Goal: Obtain resource: Download file/media

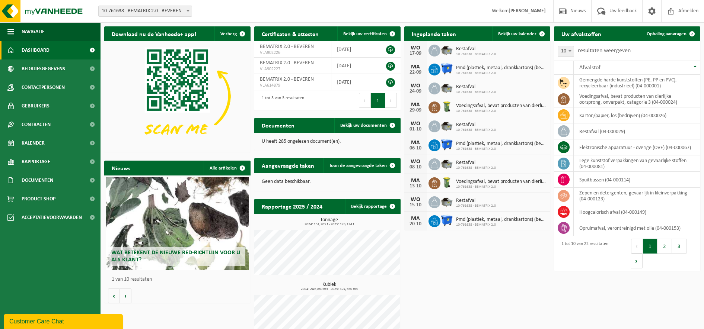
click at [67, 54] on link "Dashboard" at bounding box center [50, 50] width 100 height 19
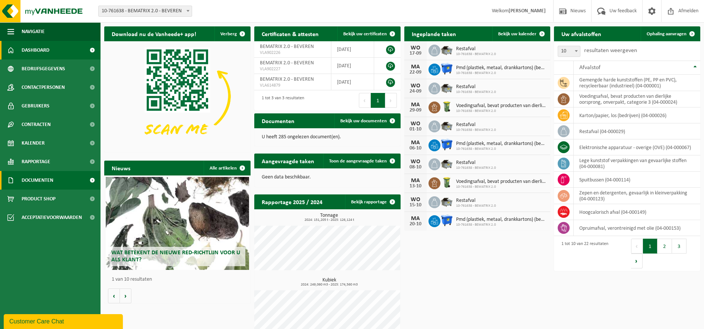
click at [37, 183] on span "Documenten" at bounding box center [38, 180] width 32 height 19
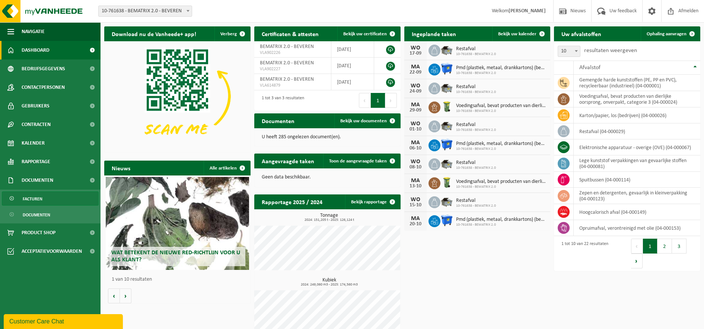
click at [32, 198] on span "Facturen" at bounding box center [33, 199] width 20 height 14
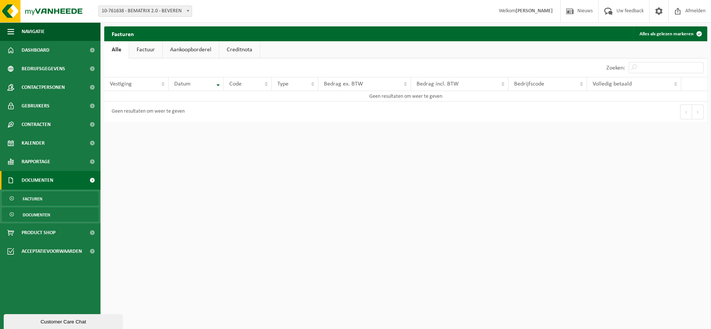
click at [43, 214] on span "Documenten" at bounding box center [37, 215] width 28 height 14
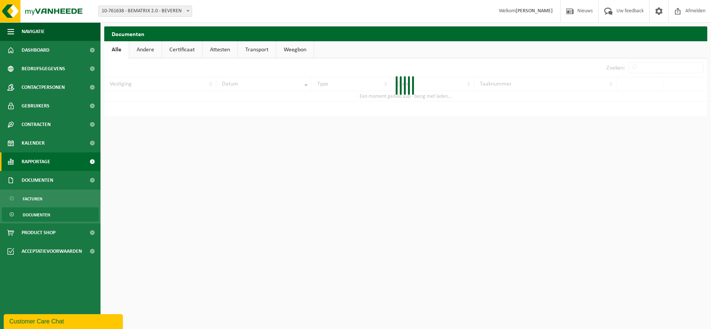
click at [50, 163] on span "Rapportage" at bounding box center [36, 162] width 29 height 19
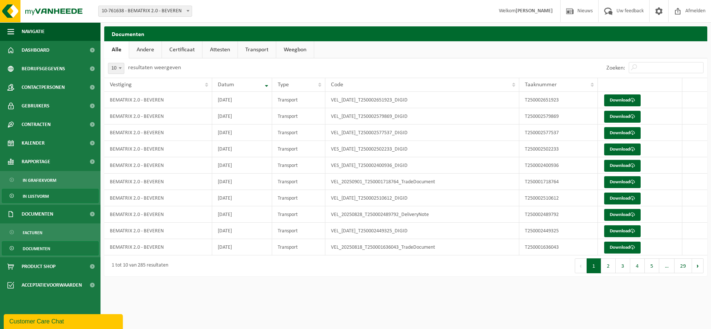
click at [44, 195] on span "In lijstvorm" at bounding box center [36, 196] width 26 height 14
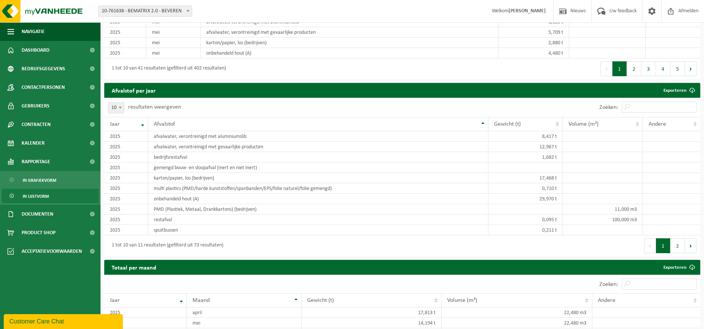
scroll to position [651, 0]
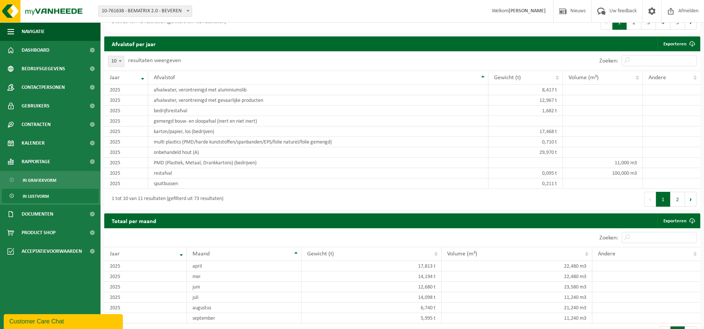
click at [13, 195] on span at bounding box center [12, 196] width 6 height 14
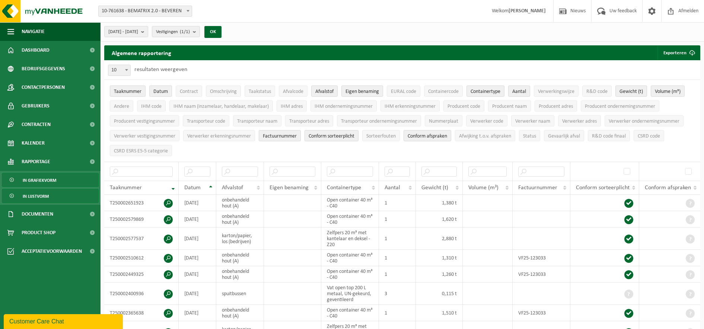
click at [40, 180] on span "In grafiekvorm" at bounding box center [39, 180] width 33 height 14
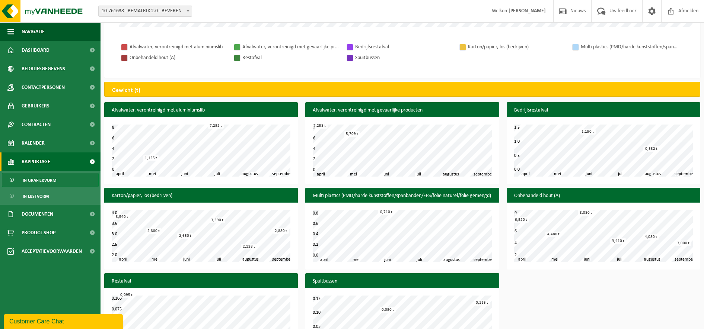
scroll to position [223, 0]
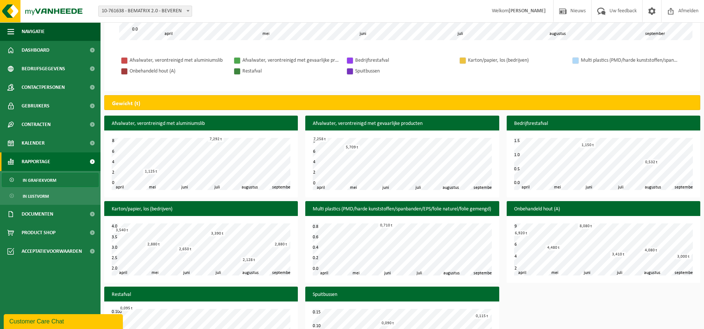
click at [182, 125] on h3 "Afvalwater, verontreinigd met aluminiumslib" at bounding box center [201, 124] width 194 height 16
click at [47, 199] on span "In lijstvorm" at bounding box center [36, 196] width 26 height 14
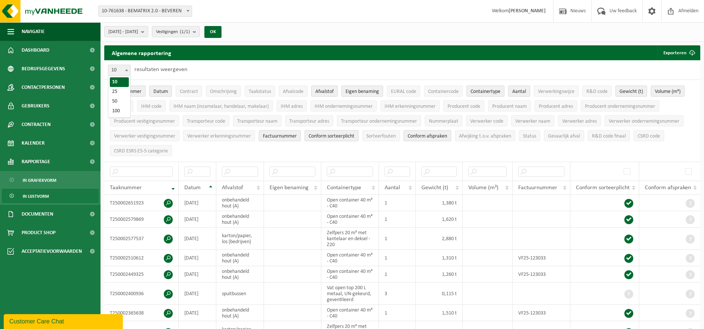
click at [125, 69] on b at bounding box center [126, 70] width 3 height 2
select select "25"
click at [194, 170] on input "text" at bounding box center [197, 172] width 26 height 10
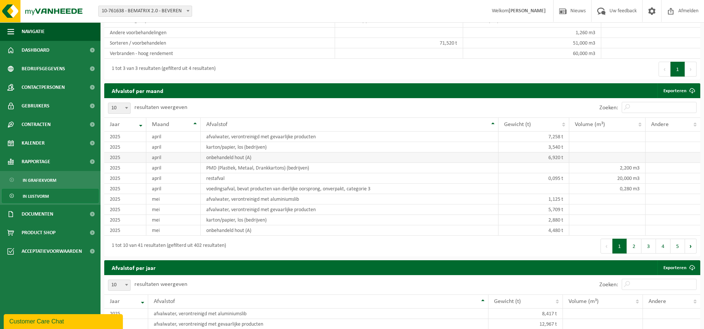
scroll to position [791, 0]
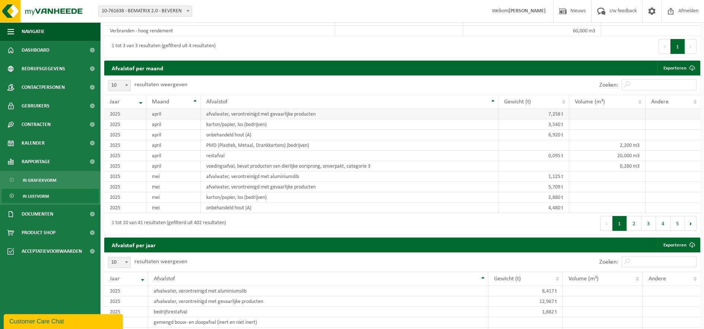
click at [287, 114] on td "afvalwater, verontreinigd met gevaarlijke producten" at bounding box center [350, 114] width 298 height 10
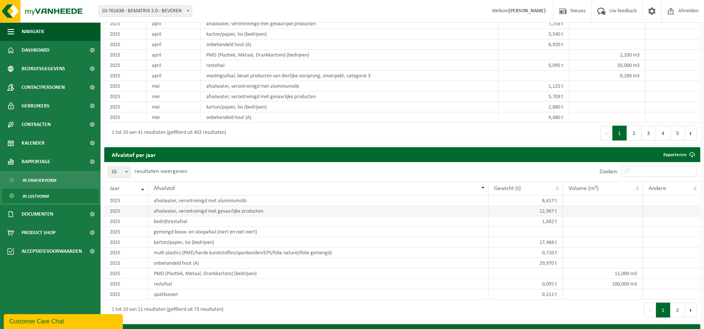
scroll to position [870, 0]
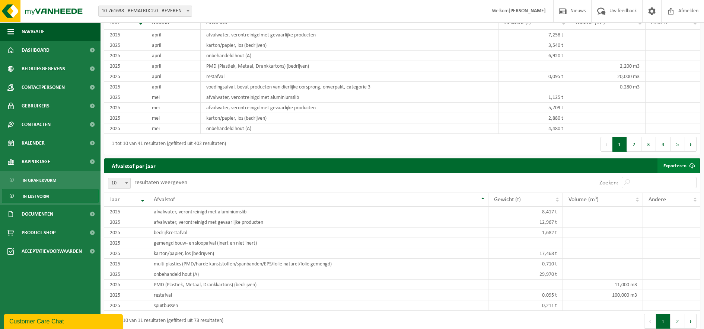
click at [691, 164] on span at bounding box center [691, 166] width 15 height 15
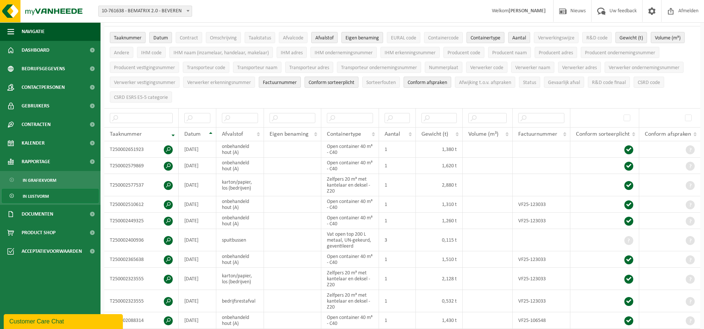
scroll to position [33, 0]
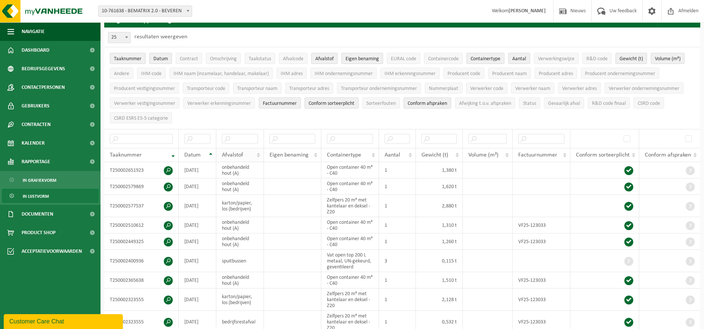
click at [259, 153] on th "Afvalstof" at bounding box center [240, 155] width 48 height 14
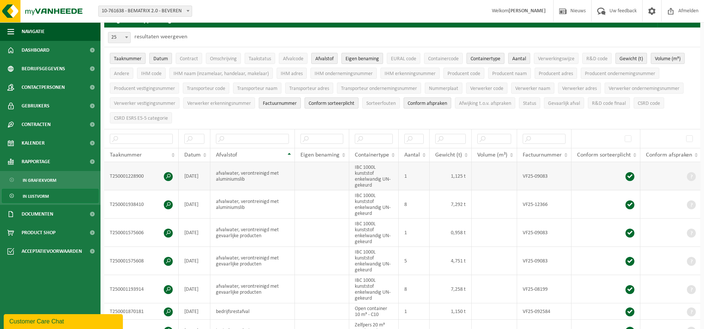
scroll to position [0, 0]
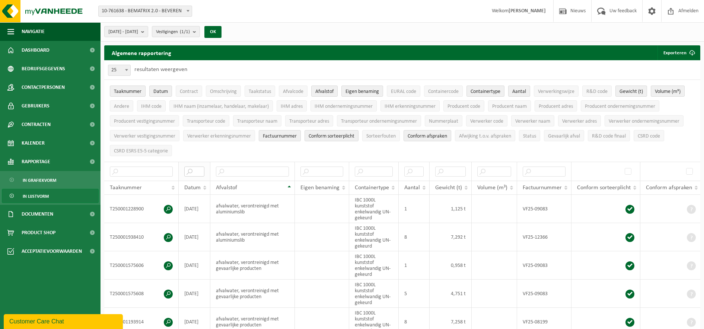
click at [195, 170] on input "text" at bounding box center [194, 172] width 20 height 10
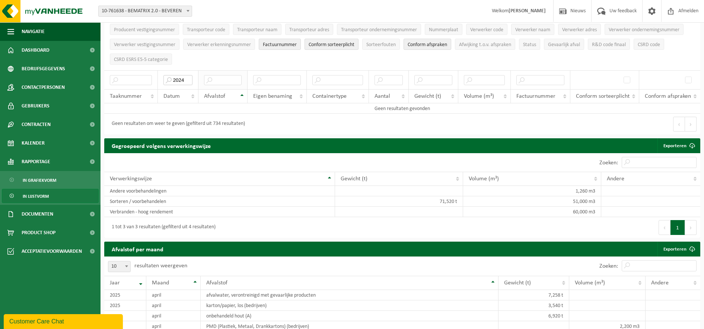
scroll to position [93, 0]
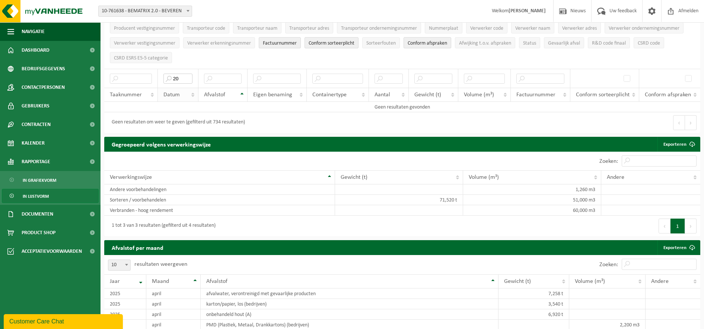
type input "2"
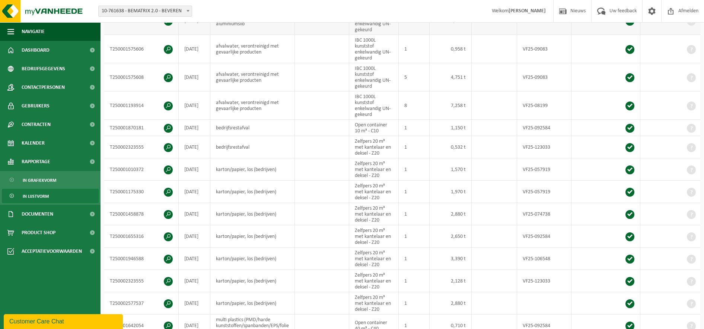
scroll to position [233, 0]
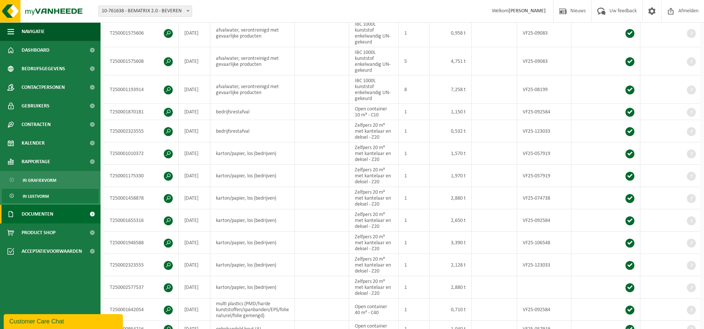
click at [49, 214] on span "Documenten" at bounding box center [38, 214] width 32 height 19
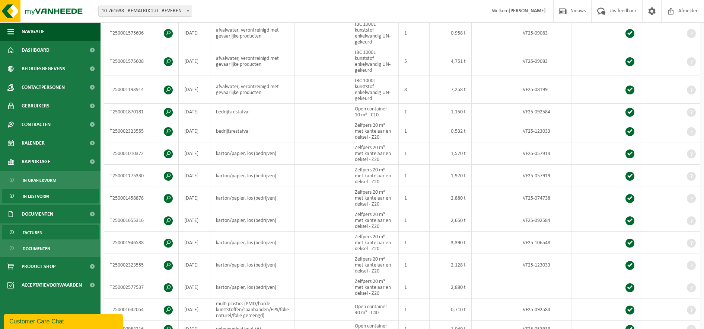
click at [13, 233] on span at bounding box center [12, 233] width 6 height 14
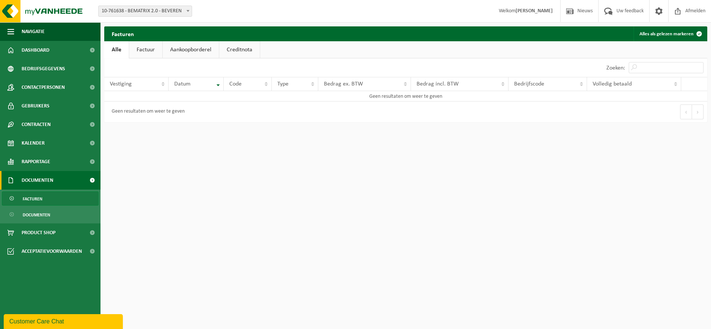
click at [137, 48] on link "Factuur" at bounding box center [145, 49] width 33 height 17
click at [193, 50] on link "Aankoopborderel" at bounding box center [191, 49] width 56 height 17
click at [239, 51] on link "Creditnota" at bounding box center [243, 49] width 41 height 17
click at [92, 236] on span at bounding box center [92, 233] width 17 height 19
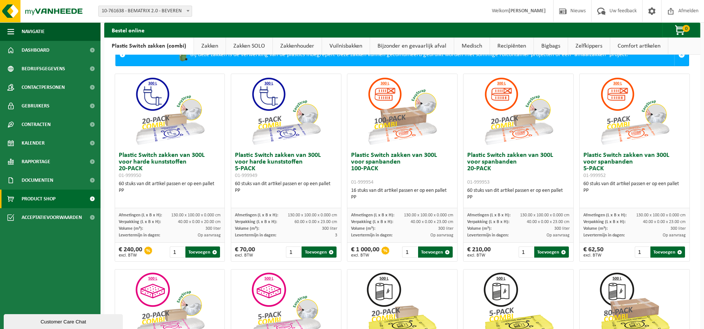
scroll to position [47, 0]
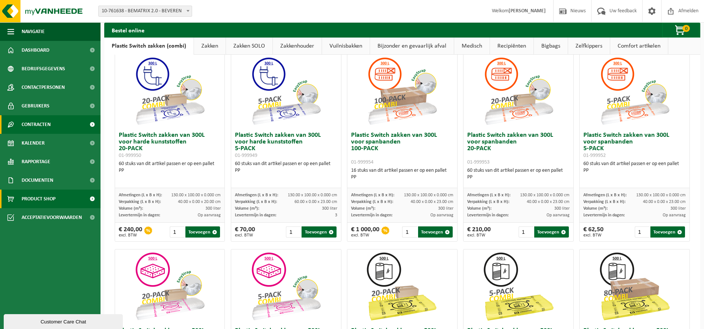
click at [55, 126] on link "Contracten" at bounding box center [50, 124] width 100 height 19
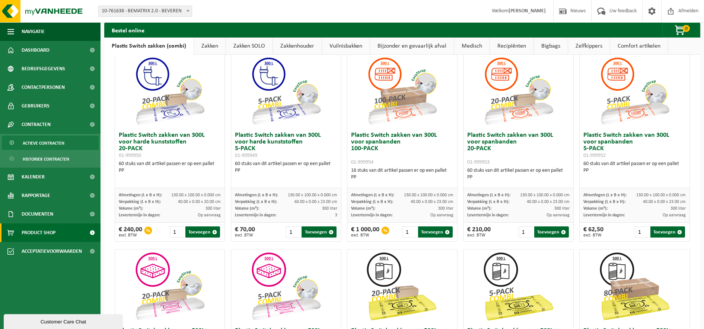
click at [59, 142] on span "Actieve contracten" at bounding box center [44, 143] width 42 height 14
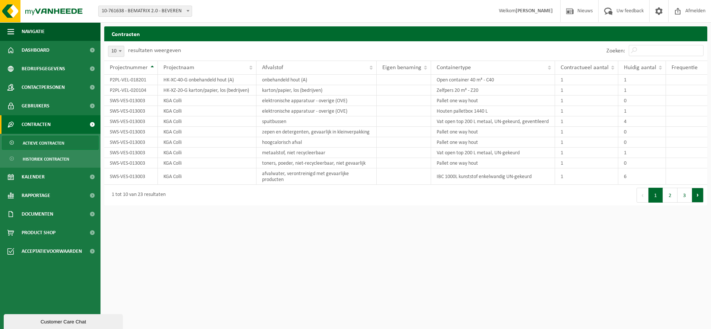
click at [699, 198] on button "Volgende" at bounding box center [698, 195] width 12 height 15
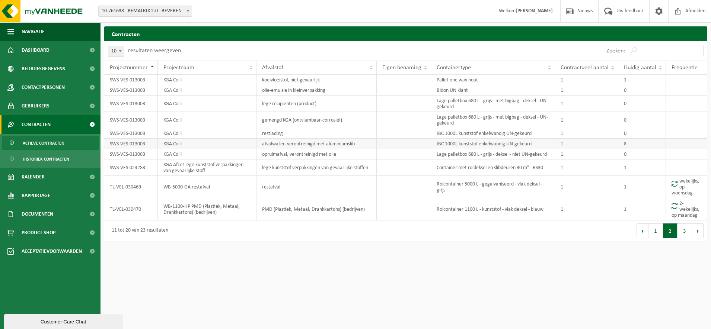
click at [346, 143] on td "afvalwater, verontreinigd met aluminiumslib" at bounding box center [316, 144] width 120 height 10
click at [456, 145] on td "IBC 1000L kunststof enkelwandig UN-gekeurd" at bounding box center [493, 144] width 124 height 10
click at [131, 144] on td "SWS-VES-013003" at bounding box center [131, 144] width 54 height 10
click at [701, 235] on button "Volgende" at bounding box center [698, 231] width 12 height 15
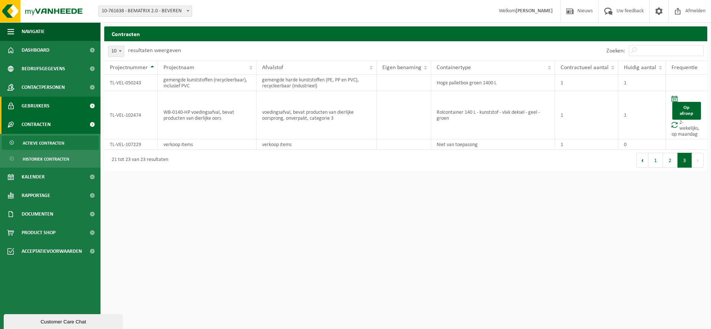
click at [45, 105] on span "Gebruikers" at bounding box center [36, 106] width 28 height 19
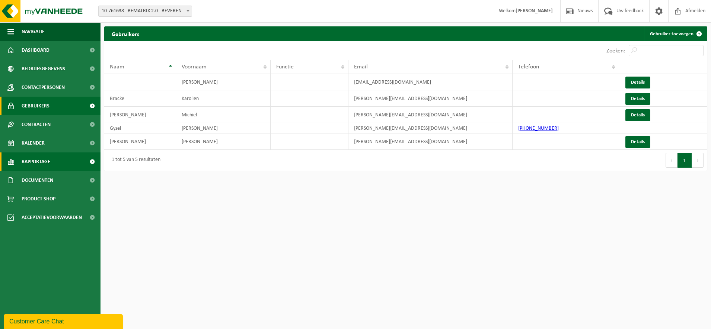
click at [63, 160] on link "Rapportage" at bounding box center [50, 162] width 100 height 19
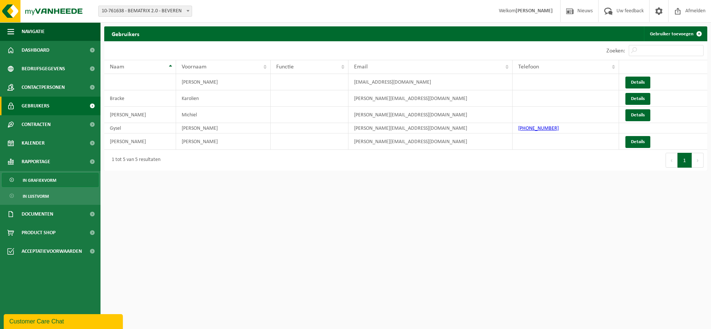
click at [52, 183] on span "In grafiekvorm" at bounding box center [39, 180] width 33 height 14
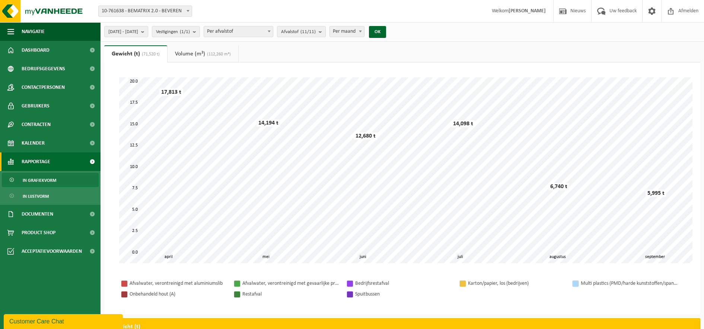
click at [194, 52] on link "Volume (m³) (112,260 m³)" at bounding box center [202, 53] width 71 height 17
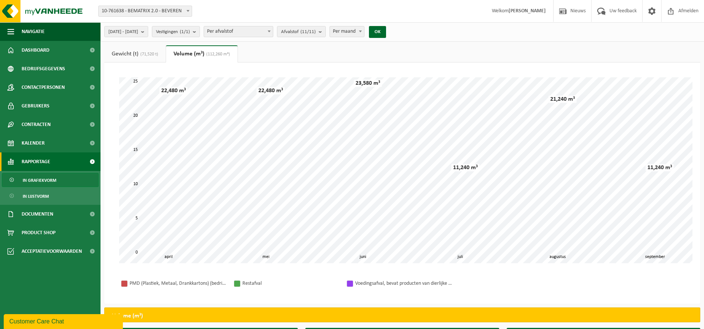
click at [137, 53] on link "Gewicht (t) (71,520 t)" at bounding box center [134, 53] width 61 height 17
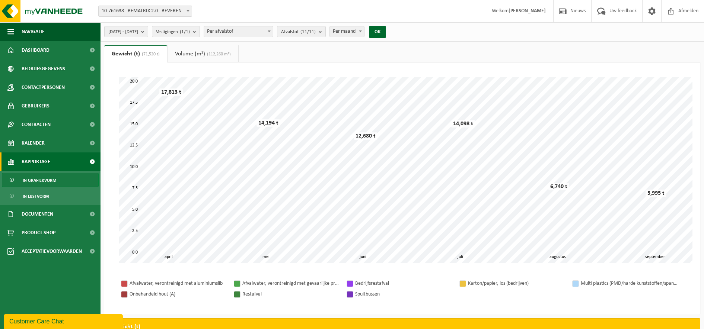
click at [129, 283] on td at bounding box center [125, 283] width 9 height 9
click at [138, 283] on div "Afvalwater, verontreinigd met aluminiumslib" at bounding box center [178, 283] width 97 height 9
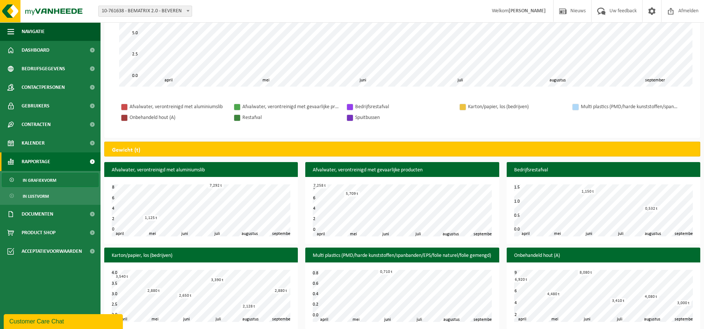
scroll to position [186, 0]
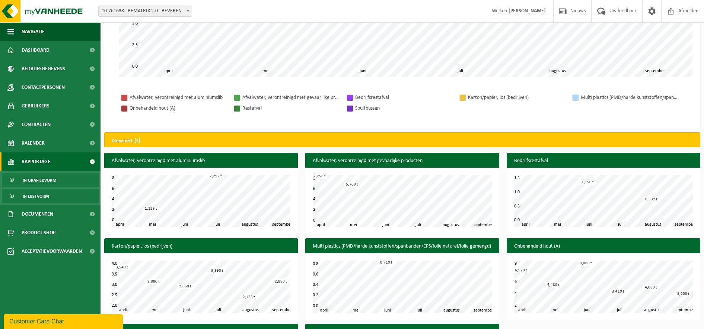
click at [46, 196] on span "In lijstvorm" at bounding box center [36, 196] width 26 height 14
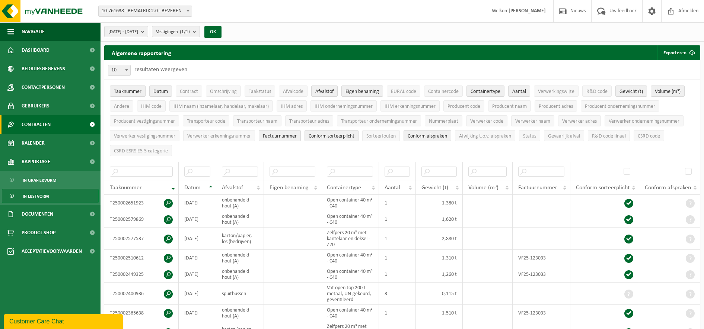
click at [47, 125] on span "Contracten" at bounding box center [36, 124] width 29 height 19
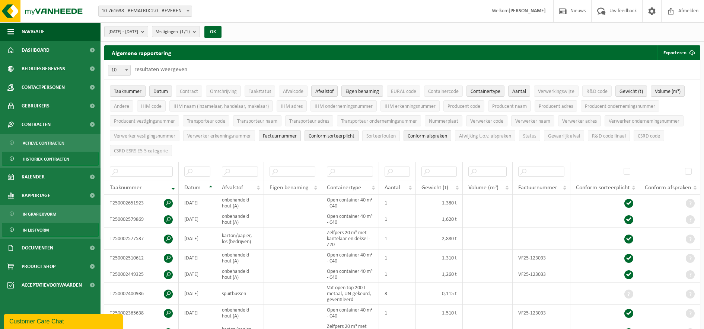
click at [38, 157] on span "Historiek contracten" at bounding box center [46, 159] width 47 height 14
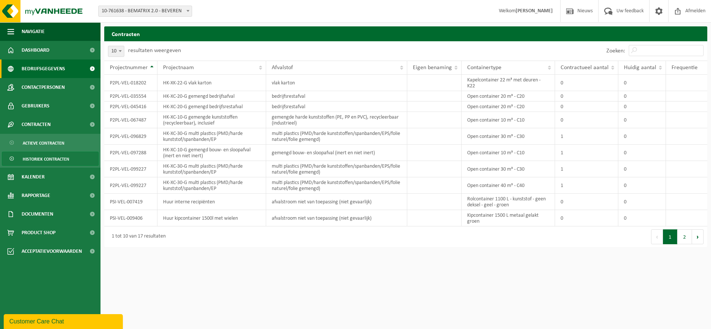
click at [53, 70] on span "Bedrijfsgegevens" at bounding box center [44, 69] width 44 height 19
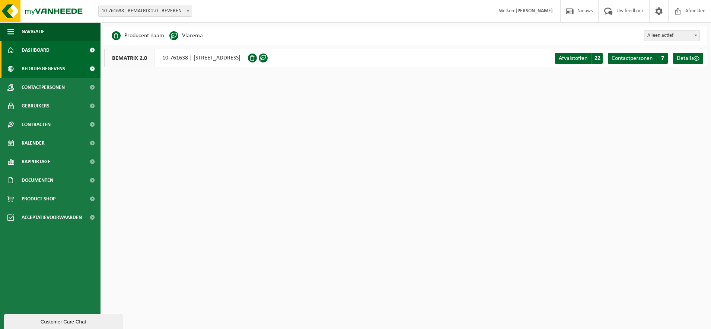
click at [93, 50] on span at bounding box center [92, 50] width 17 height 19
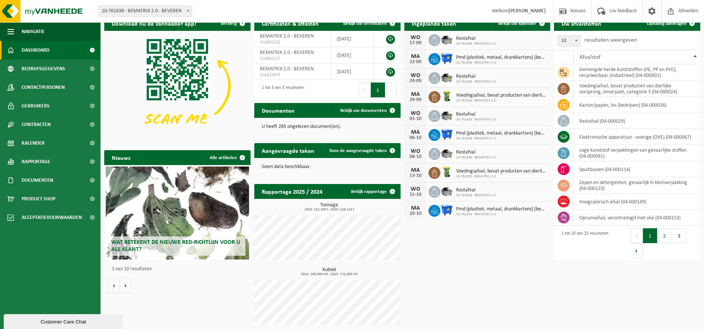
scroll to position [13, 0]
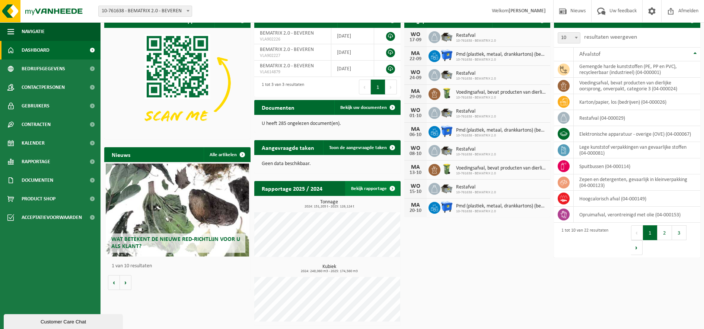
click at [379, 190] on link "Bekijk rapportage" at bounding box center [372, 188] width 55 height 15
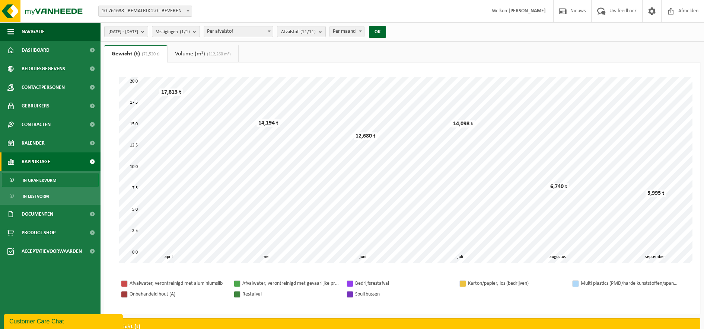
click at [190, 32] on span "Vestigingen (1/1)" at bounding box center [173, 31] width 34 height 11
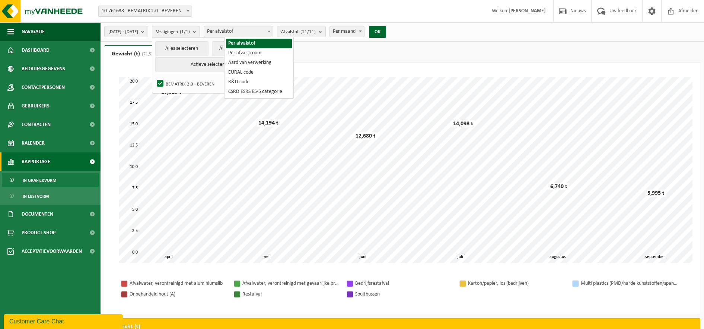
click at [249, 34] on span "Per afvalstof" at bounding box center [238, 31] width 69 height 10
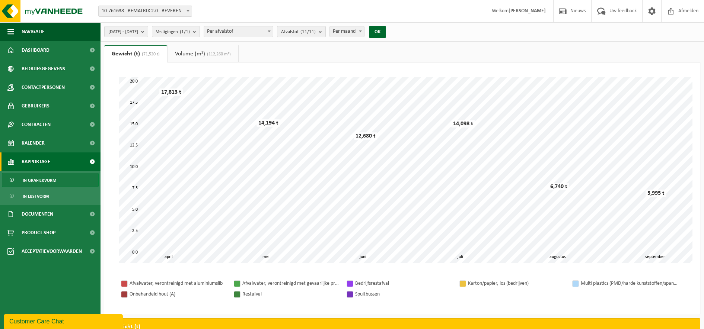
click at [325, 33] on b "submit" at bounding box center [322, 31] width 7 height 10
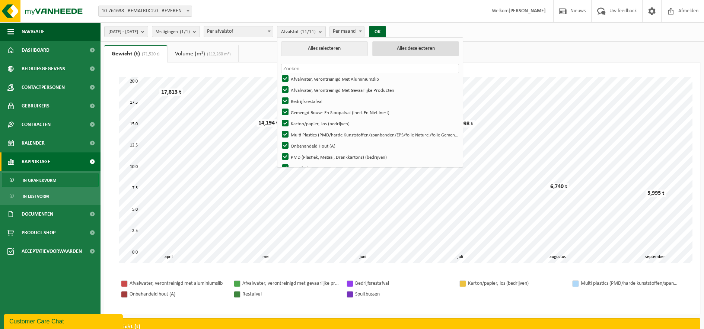
click at [412, 50] on button "Alles deselecteren" at bounding box center [415, 48] width 87 height 15
checkbox input "false"
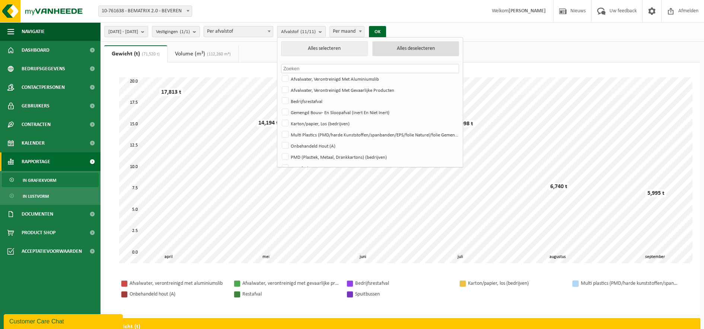
checkbox input "false"
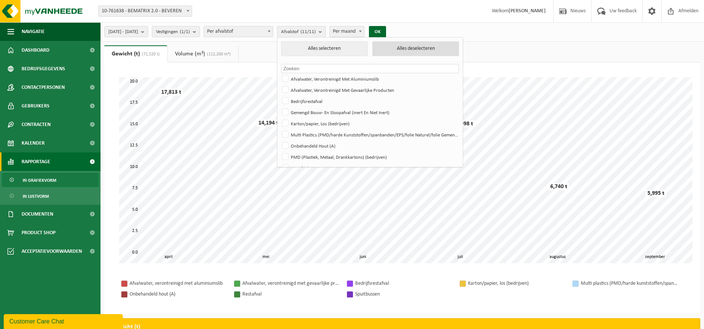
checkbox input "false"
click at [303, 78] on label "Afvalwater, Verontreinigd Met Aluminiumslib" at bounding box center [369, 78] width 178 height 11
click at [279, 73] on input "Afvalwater, Verontreinigd Met Aluminiumslib" at bounding box center [279, 73] width 0 height 0
checkbox input "true"
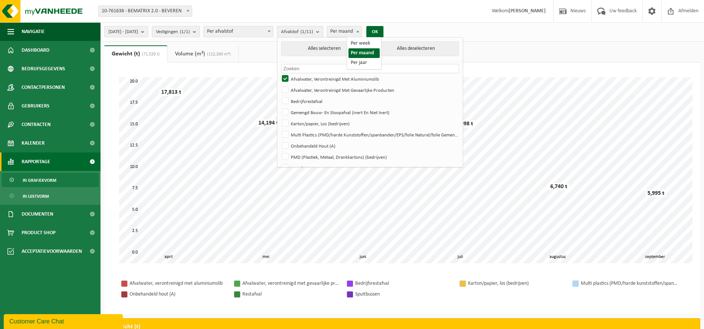
click at [361, 29] on span "Per maand" at bounding box center [344, 31] width 34 height 10
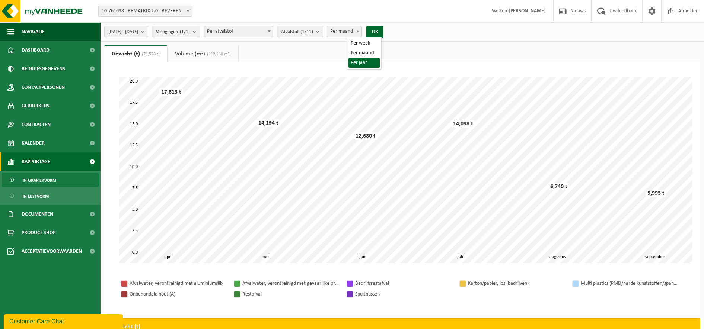
select select "3"
click at [383, 33] on button "OK" at bounding box center [374, 32] width 17 height 12
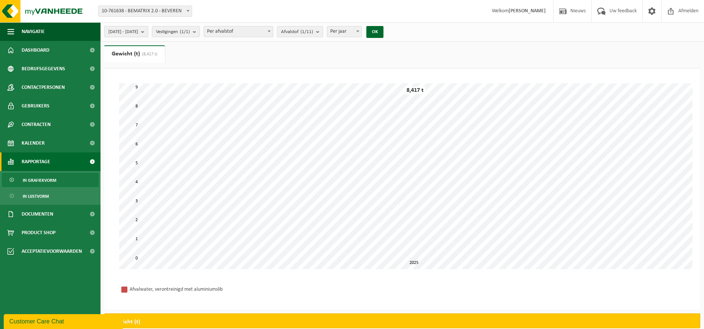
click at [148, 32] on b "submit" at bounding box center [144, 31] width 7 height 10
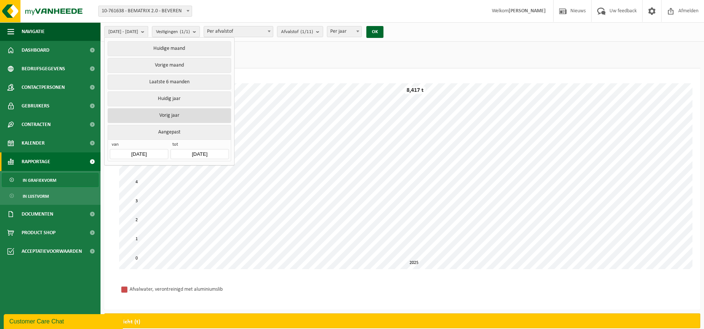
click at [181, 117] on button "Vorig jaar" at bounding box center [169, 115] width 123 height 15
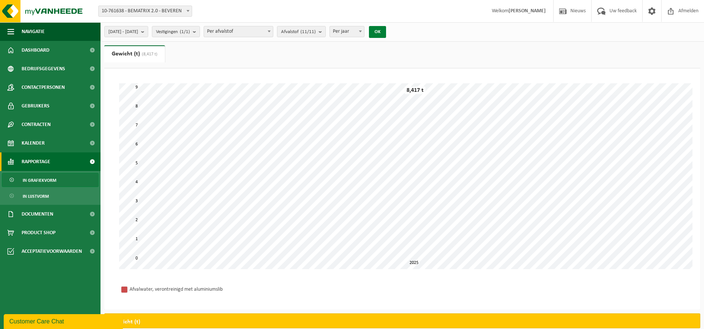
click at [386, 32] on button "OK" at bounding box center [377, 32] width 17 height 12
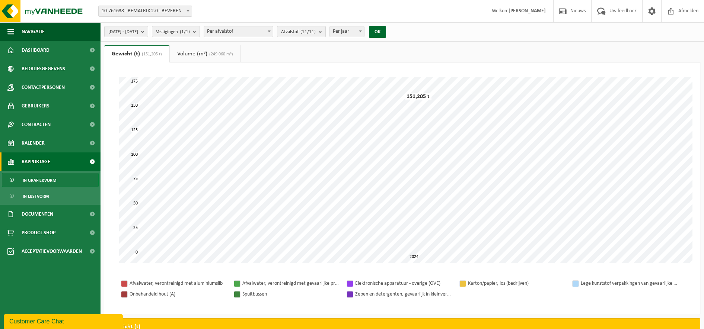
click at [325, 31] on b "submit" at bounding box center [322, 31] width 7 height 10
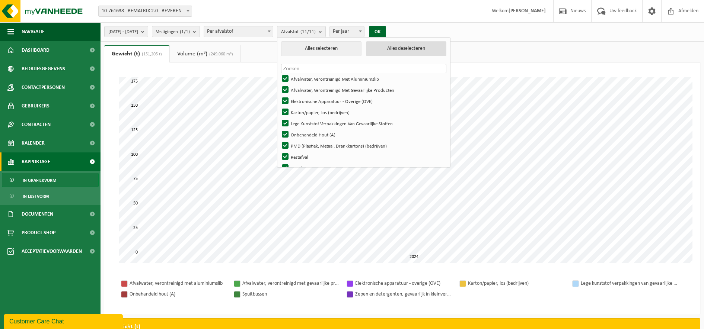
click at [412, 52] on button "Alles deselecteren" at bounding box center [406, 48] width 80 height 15
checkbox input "false"
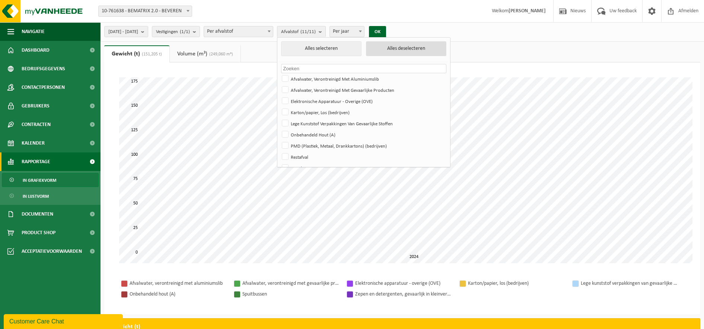
checkbox input "false"
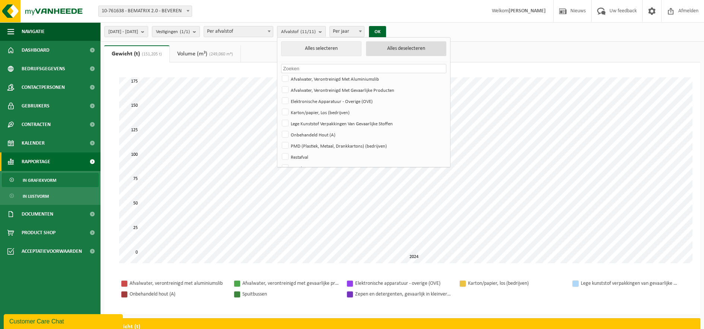
checkbox input "false"
click at [306, 80] on label "Afvalwater, Verontreinigd Met Aluminiumslib" at bounding box center [363, 78] width 166 height 11
click at [279, 73] on input "Afvalwater, Verontreinigd Met Aluminiumslib" at bounding box center [279, 73] width 0 height 0
checkbox input "true"
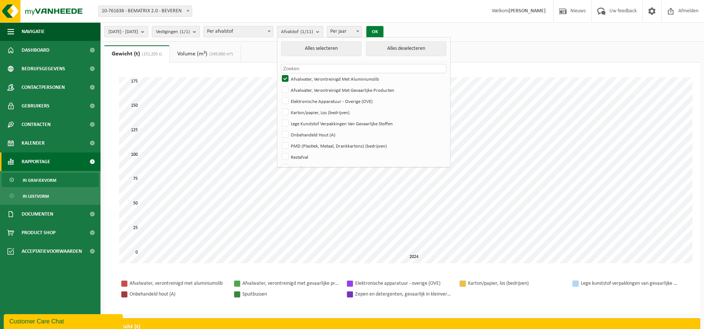
click at [383, 31] on button "OK" at bounding box center [374, 32] width 17 height 12
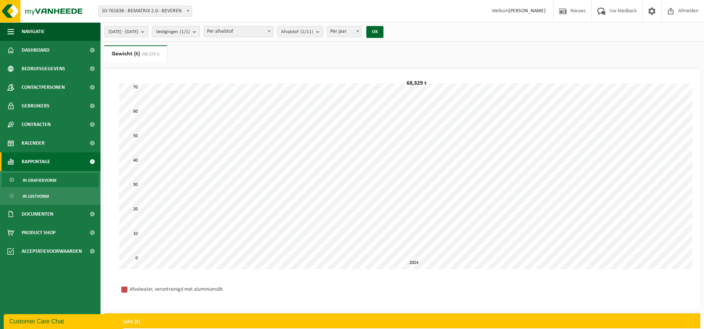
click at [148, 29] on b "submit" at bounding box center [144, 31] width 7 height 10
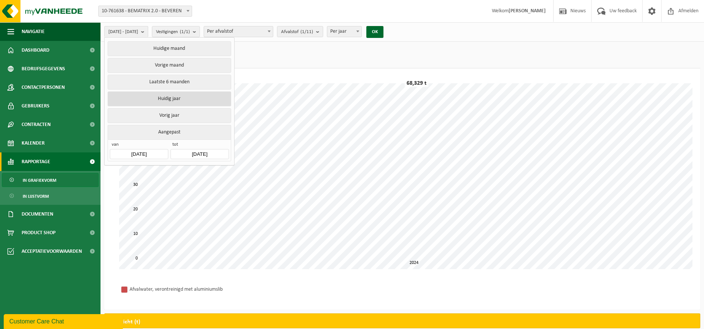
click at [193, 96] on button "Huidig jaar" at bounding box center [169, 99] width 123 height 15
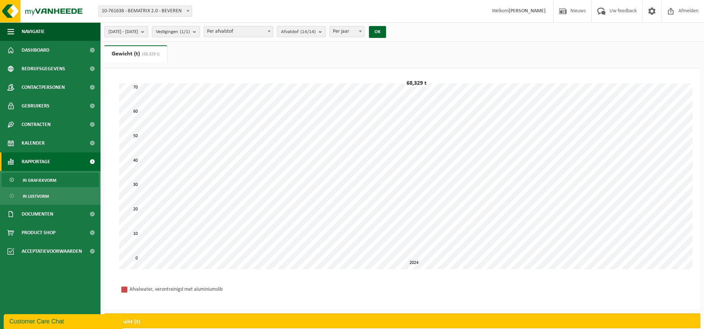
click at [325, 33] on b "submit" at bounding box center [322, 31] width 7 height 10
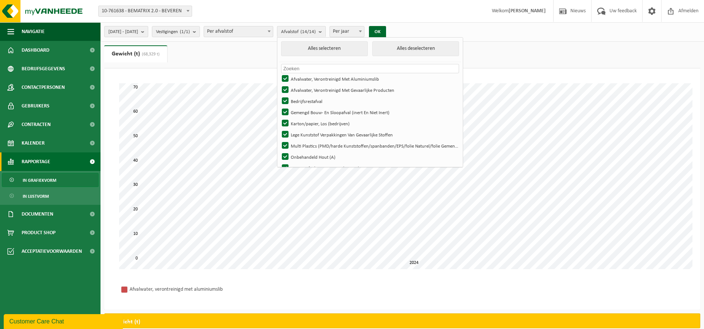
click at [148, 30] on b "submit" at bounding box center [144, 31] width 7 height 10
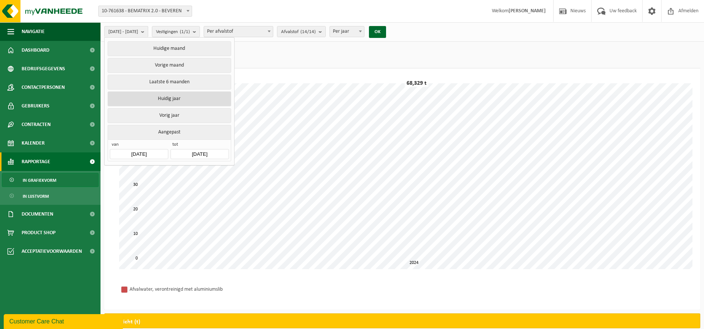
click at [174, 98] on button "Huidig jaar" at bounding box center [169, 99] width 123 height 15
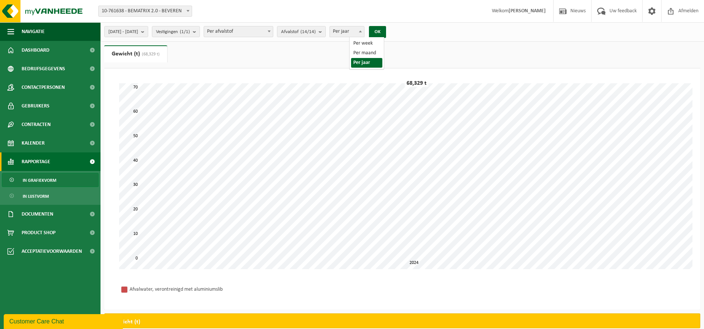
click at [364, 31] on span "Per jaar" at bounding box center [347, 31] width 34 height 10
click at [148, 31] on button "2025-01-01 - 2025-09-16" at bounding box center [126, 31] width 44 height 11
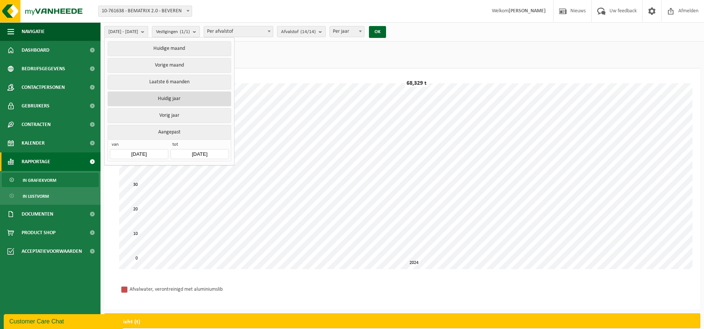
click at [188, 98] on button "Huidig jaar" at bounding box center [169, 99] width 123 height 15
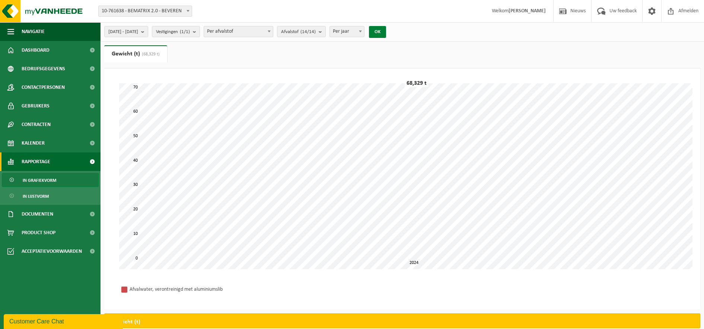
click at [386, 31] on button "OK" at bounding box center [377, 32] width 17 height 12
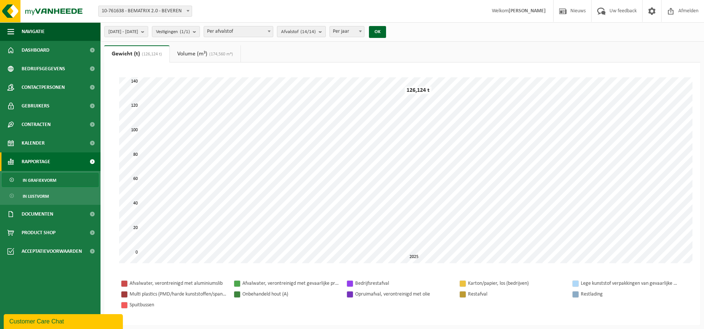
click at [325, 32] on b "submit" at bounding box center [322, 31] width 7 height 10
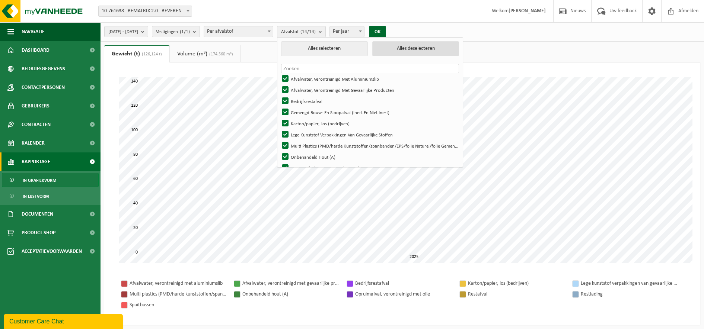
click at [415, 45] on button "Alles deselecteren" at bounding box center [415, 48] width 87 height 15
checkbox input "false"
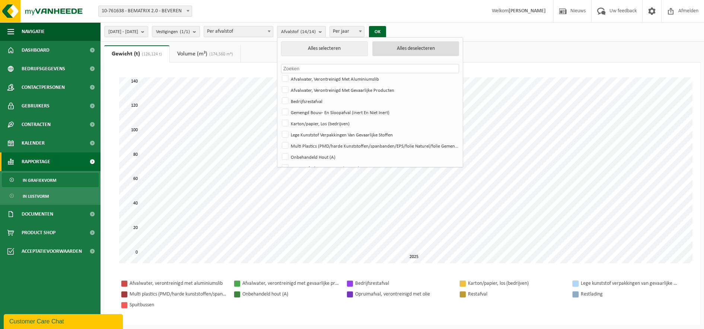
checkbox input "false"
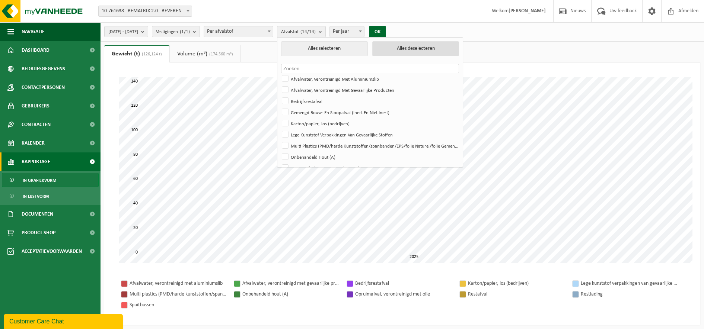
checkbox input "false"
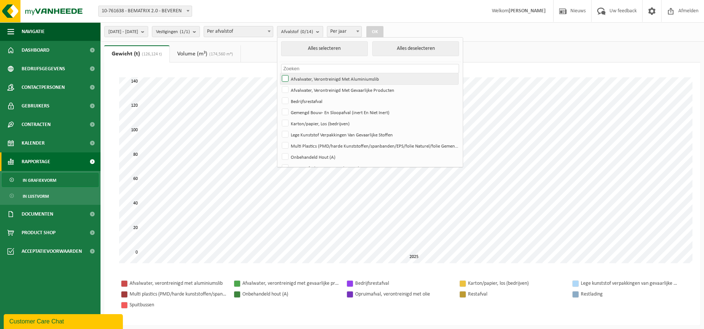
click at [301, 76] on label "Afvalwater, Verontreinigd Met Aluminiumslib" at bounding box center [369, 78] width 178 height 11
click at [279, 73] on input "Afvalwater, Verontreinigd Met Aluminiumslib" at bounding box center [279, 73] width 0 height 0
checkbox input "true"
click at [383, 28] on button "OK" at bounding box center [374, 32] width 17 height 12
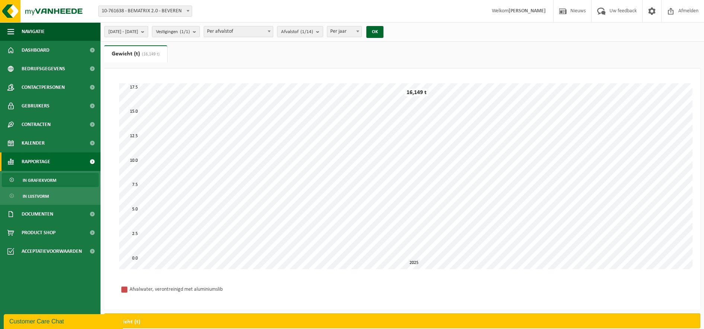
click at [148, 32] on b "submit" at bounding box center [144, 31] width 7 height 10
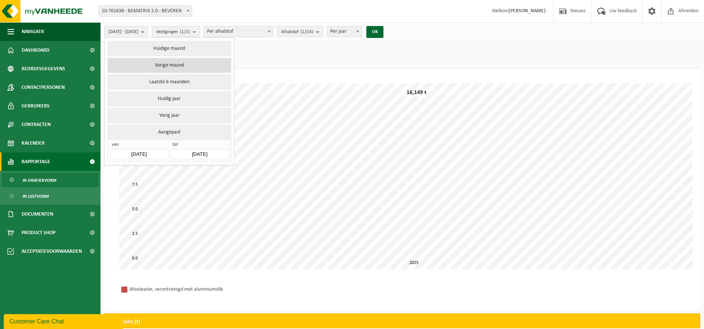
click at [185, 65] on button "Vorige maand" at bounding box center [169, 65] width 123 height 15
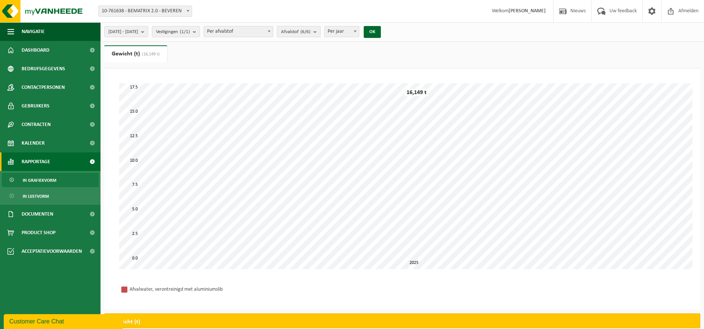
click at [320, 32] on b "submit" at bounding box center [316, 31] width 7 height 10
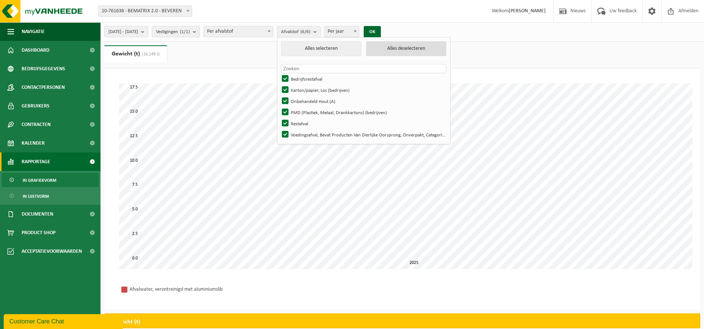
click at [415, 47] on button "Alles deselecteren" at bounding box center [406, 48] width 80 height 15
checkbox input "false"
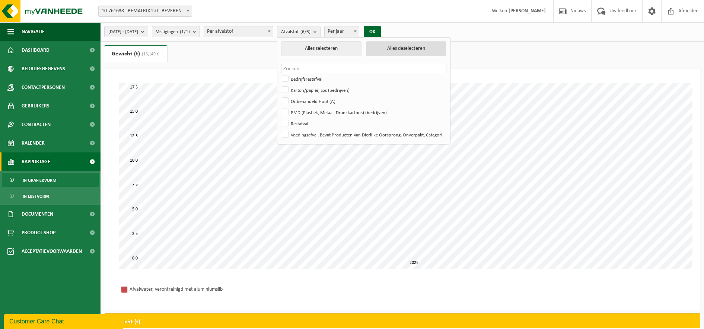
checkbox input "false"
click at [381, 31] on button "OK" at bounding box center [372, 32] width 17 height 12
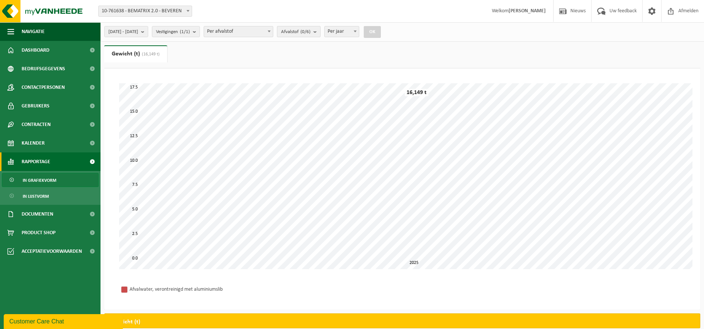
click at [310, 30] on count "(0/6)" at bounding box center [305, 31] width 10 height 5
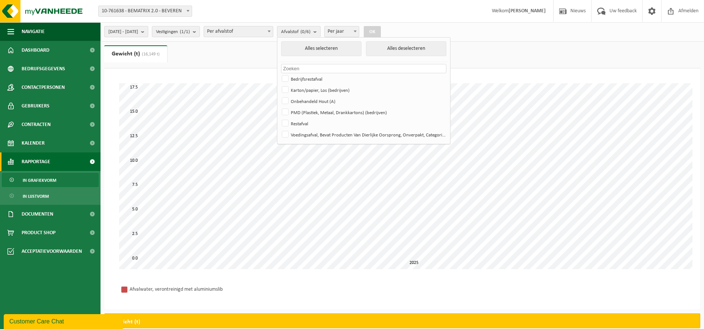
click at [148, 32] on b "submit" at bounding box center [144, 31] width 7 height 10
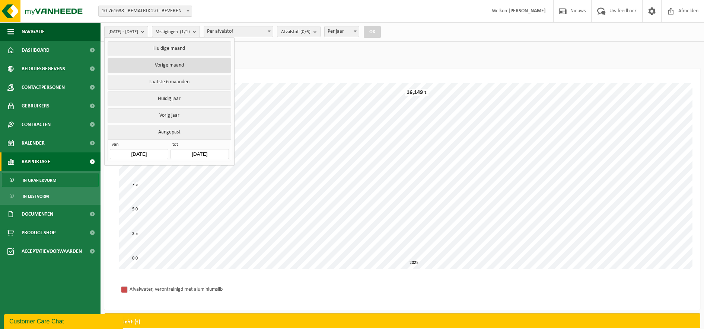
click at [172, 65] on button "Vorige maand" at bounding box center [169, 65] width 123 height 15
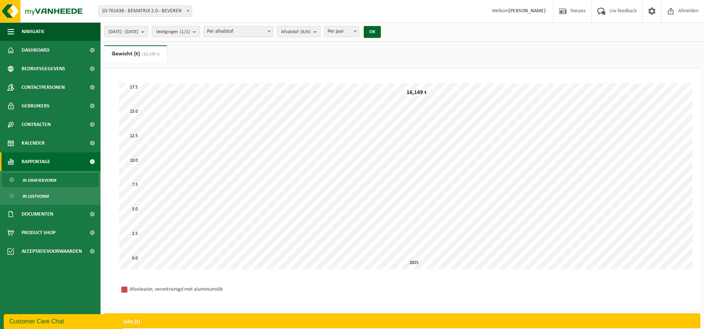
click at [320, 35] on b "submit" at bounding box center [316, 31] width 7 height 10
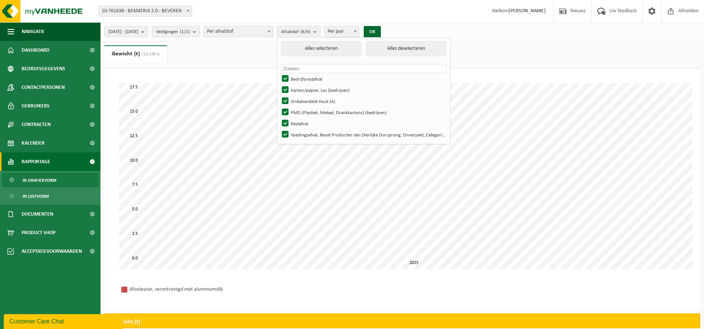
click at [273, 35] on span at bounding box center [268, 31] width 7 height 10
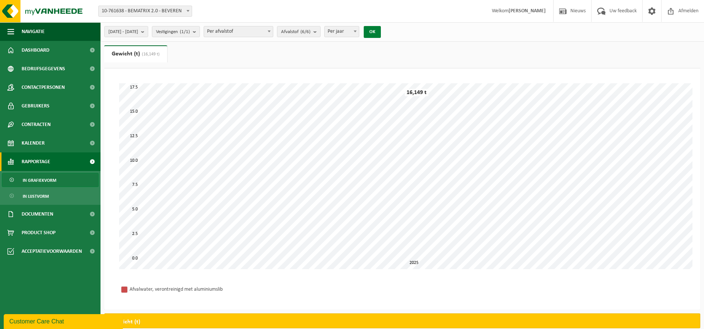
click at [381, 32] on button "OK" at bounding box center [372, 32] width 17 height 12
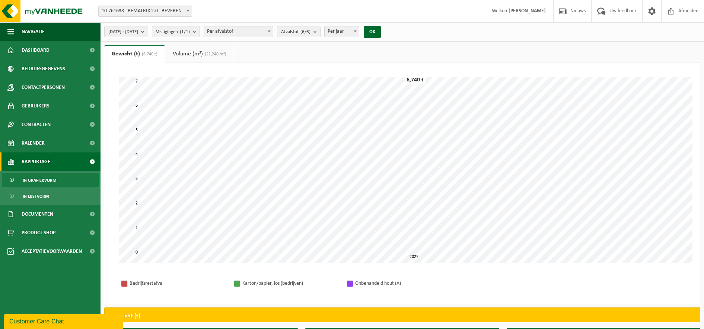
click at [186, 53] on link "Volume (m³) (21,240 m³)" at bounding box center [199, 53] width 68 height 17
click at [138, 54] on link "Gewicht (t) (6,740 t)" at bounding box center [133, 53] width 59 height 17
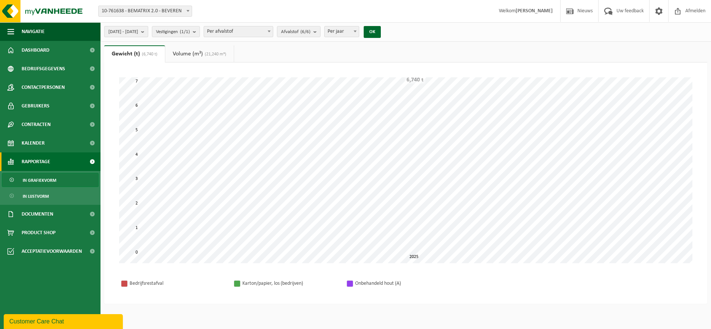
click at [134, 31] on span "2025-08-01 - 2025-08-31" at bounding box center [123, 31] width 30 height 11
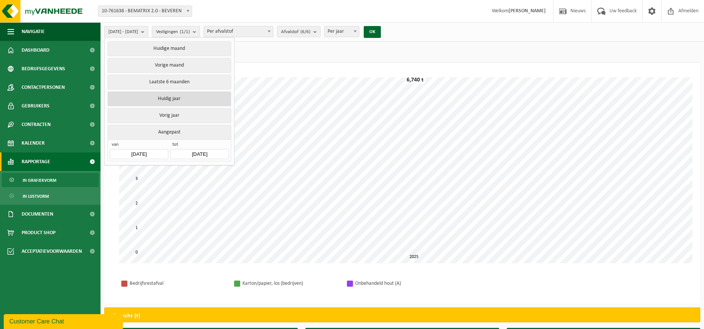
click at [179, 95] on button "Huidig jaar" at bounding box center [169, 99] width 123 height 15
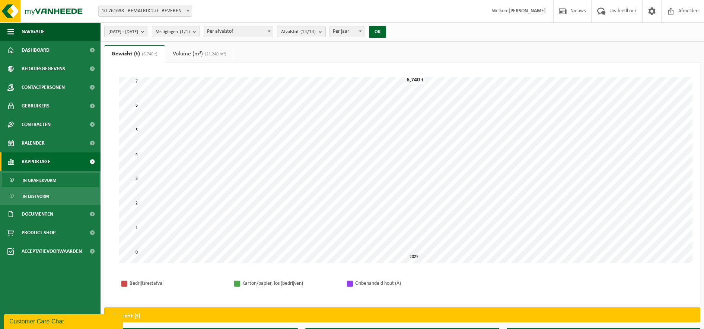
click at [325, 35] on b "submit" at bounding box center [322, 31] width 7 height 10
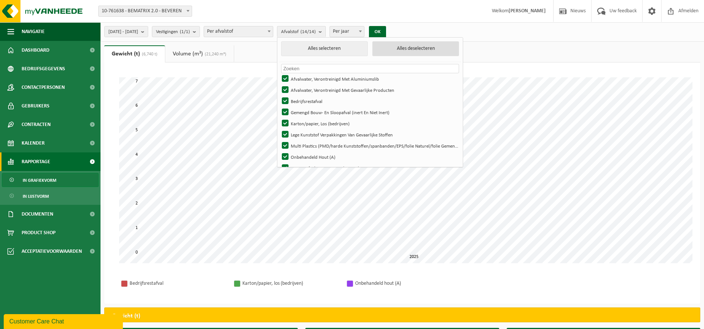
click at [414, 46] on button "Alles deselecteren" at bounding box center [415, 48] width 87 height 15
checkbox input "false"
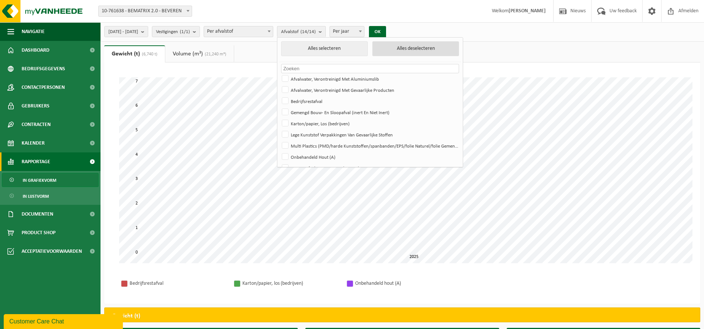
checkbox input "false"
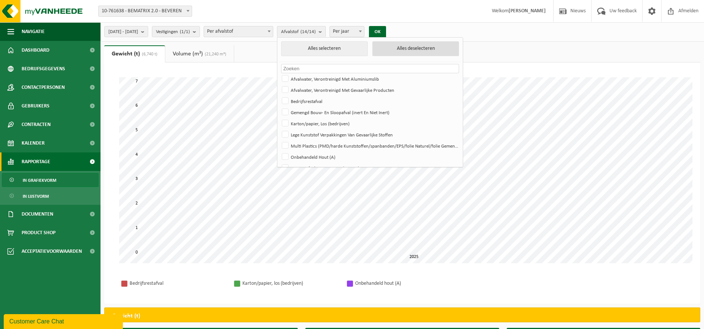
checkbox input "false"
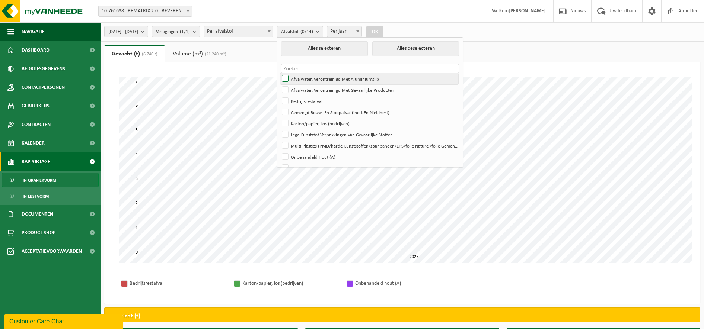
click at [307, 79] on label "Afvalwater, Verontreinigd Met Aluminiumslib" at bounding box center [369, 78] width 178 height 11
click at [279, 73] on input "Afvalwater, Verontreinigd Met Aluminiumslib" at bounding box center [279, 73] width 0 height 0
checkbox input "true"
click at [383, 32] on button "OK" at bounding box center [374, 32] width 17 height 12
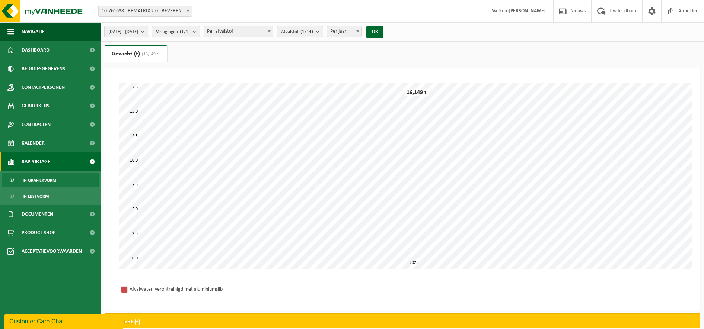
click at [148, 30] on b "submit" at bounding box center [144, 31] width 7 height 10
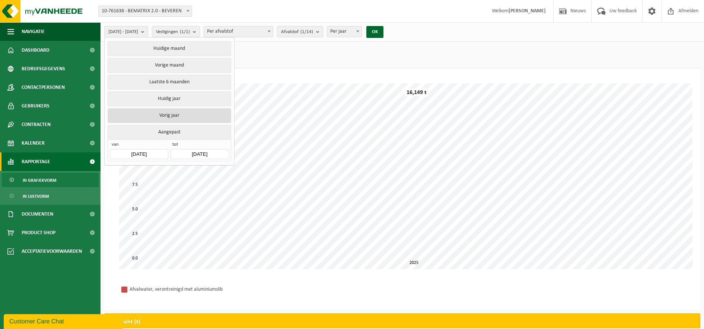
click at [195, 112] on button "Vorig jaar" at bounding box center [169, 115] width 123 height 15
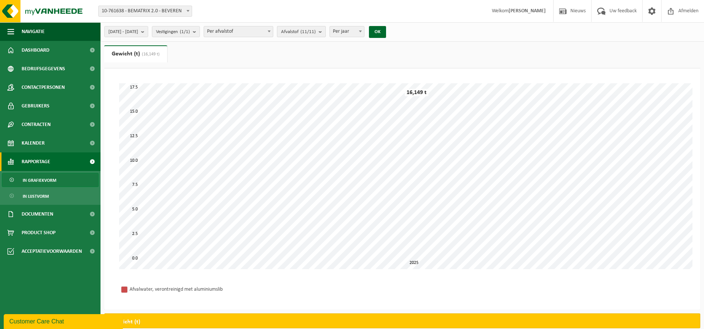
click at [325, 33] on b "submit" at bounding box center [322, 31] width 7 height 10
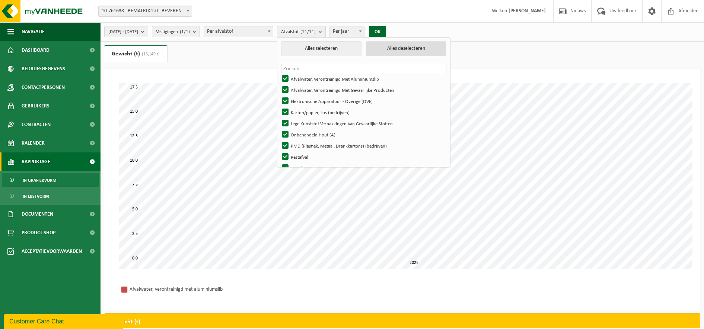
click at [427, 53] on button "Alles deselecteren" at bounding box center [406, 48] width 80 height 15
checkbox input "false"
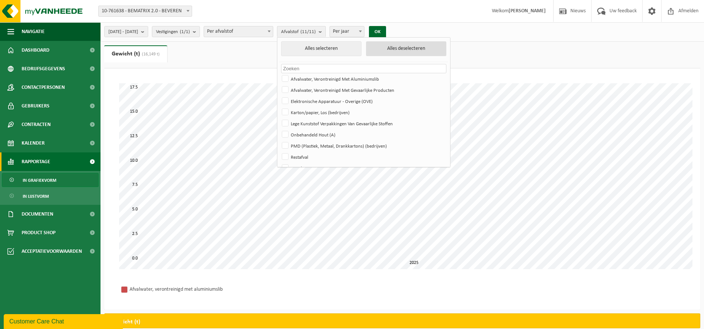
checkbox input "false"
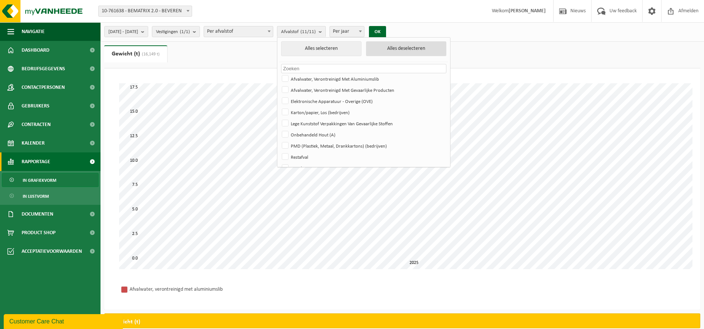
checkbox input "false"
click at [307, 76] on label "Afvalwater, Verontreinigd Met Aluminiumslib" at bounding box center [363, 78] width 166 height 11
click at [279, 73] on input "Afvalwater, Verontreinigd Met Aluminiumslib" at bounding box center [279, 73] width 0 height 0
checkbox input "true"
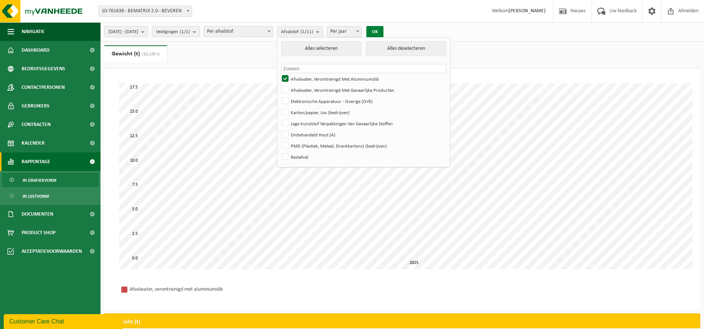
click at [383, 31] on button "OK" at bounding box center [374, 32] width 17 height 12
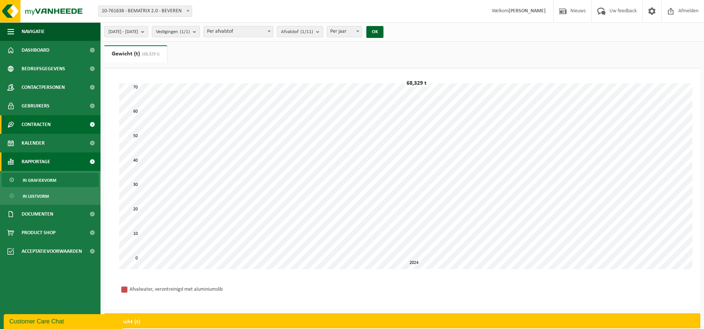
click at [53, 126] on link "Contracten" at bounding box center [50, 124] width 100 height 19
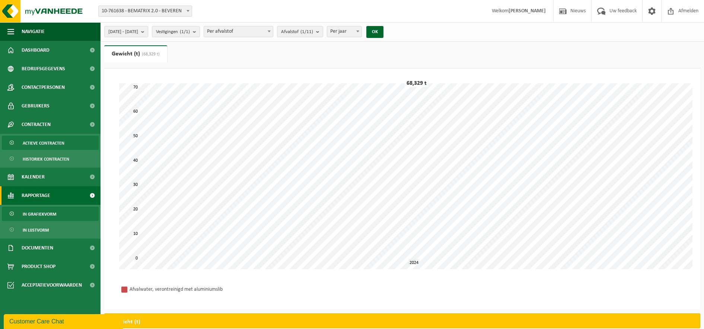
click at [35, 148] on span "Actieve contracten" at bounding box center [44, 143] width 42 height 14
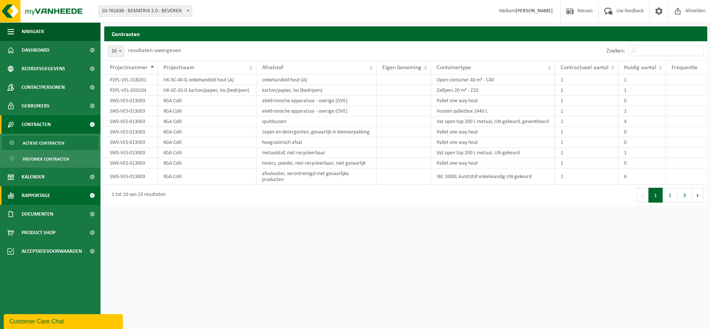
click at [52, 198] on link "Rapportage" at bounding box center [50, 195] width 100 height 19
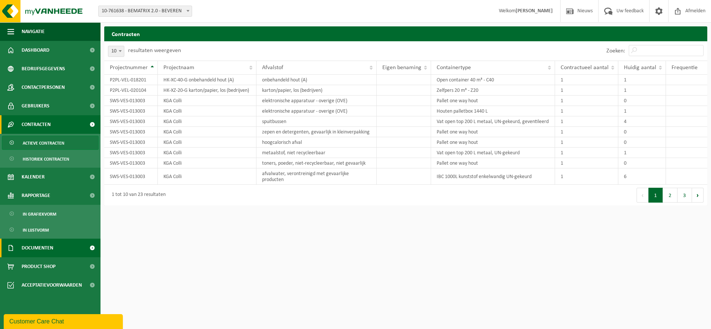
click at [52, 242] on span "Documenten" at bounding box center [38, 248] width 32 height 19
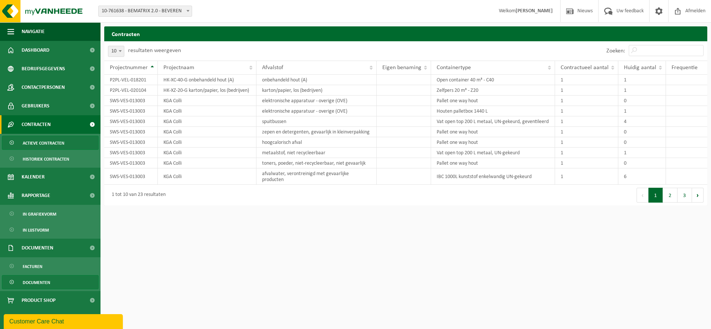
click at [41, 281] on span "Documenten" at bounding box center [37, 283] width 28 height 14
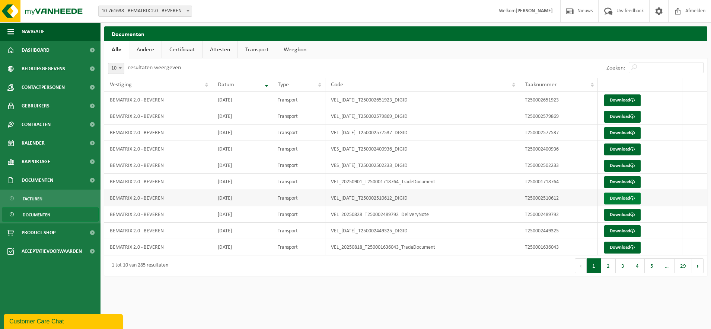
click at [623, 199] on link "Download" at bounding box center [622, 199] width 36 height 12
click at [612, 267] on button "2" at bounding box center [608, 266] width 15 height 15
click at [140, 50] on link "Andere" at bounding box center [145, 49] width 32 height 17
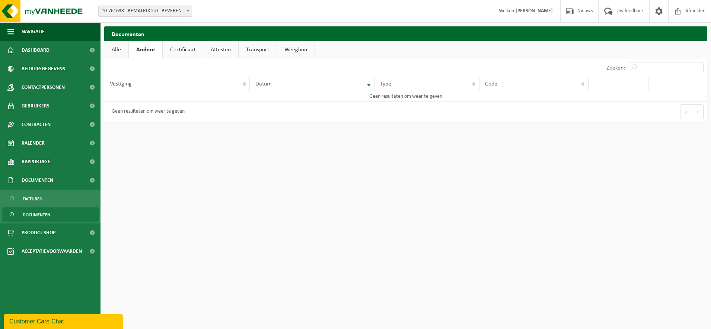
click at [190, 49] on link "Certificaat" at bounding box center [183, 49] width 40 height 17
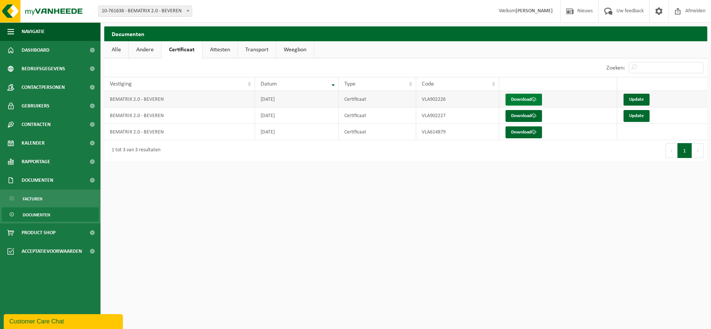
click at [522, 100] on link "Download" at bounding box center [523, 100] width 36 height 12
click at [49, 196] on link "Facturen" at bounding box center [50, 199] width 97 height 14
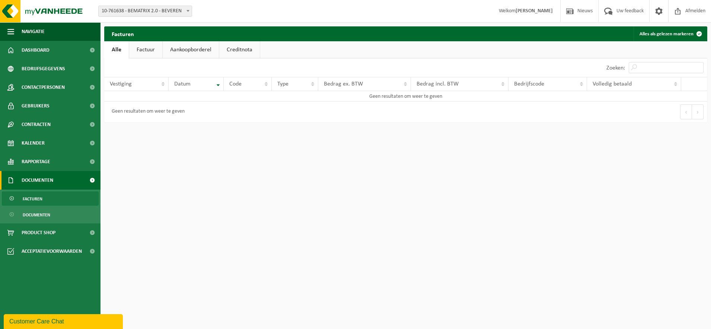
click at [143, 52] on link "Factuur" at bounding box center [145, 49] width 33 height 17
click at [186, 49] on link "Aankoopborderel" at bounding box center [191, 49] width 56 height 17
click at [238, 50] on link "Creditnota" at bounding box center [243, 49] width 41 height 17
click at [141, 47] on link "Factuur" at bounding box center [145, 49] width 33 height 17
click at [92, 163] on span at bounding box center [92, 162] width 17 height 19
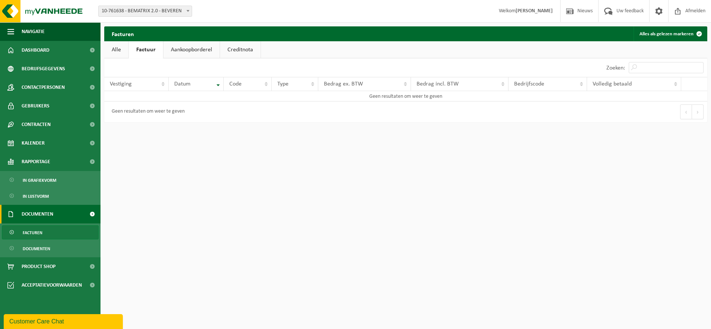
click at [39, 233] on span "Facturen" at bounding box center [33, 233] width 20 height 14
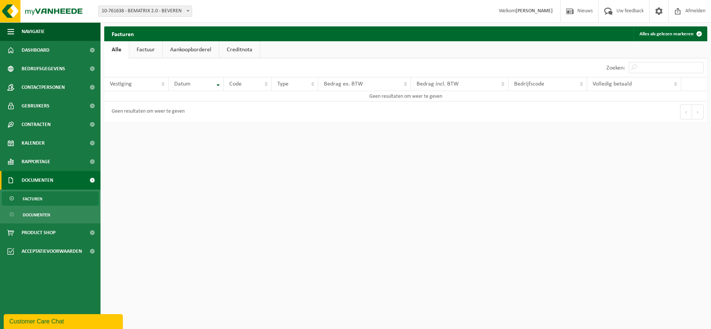
click at [143, 48] on link "Factuur" at bounding box center [145, 49] width 33 height 17
click at [36, 213] on span "Documenten" at bounding box center [37, 215] width 28 height 14
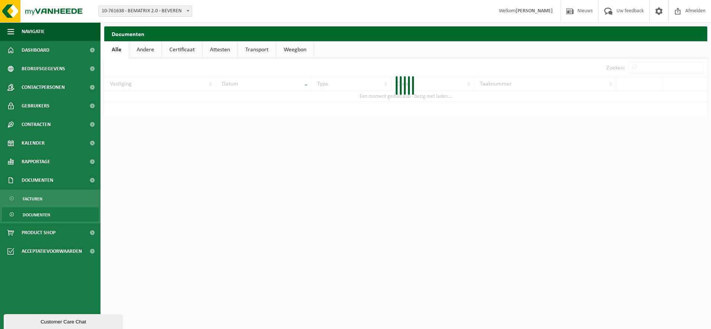
click at [151, 52] on link "Andere" at bounding box center [145, 49] width 32 height 17
click at [179, 51] on link "Certificaat" at bounding box center [183, 49] width 40 height 17
click at [224, 48] on link "Attesten" at bounding box center [219, 49] width 35 height 17
click at [256, 50] on link "Transport" at bounding box center [258, 49] width 38 height 17
click at [288, 51] on link "Weegbon" at bounding box center [296, 49] width 38 height 17
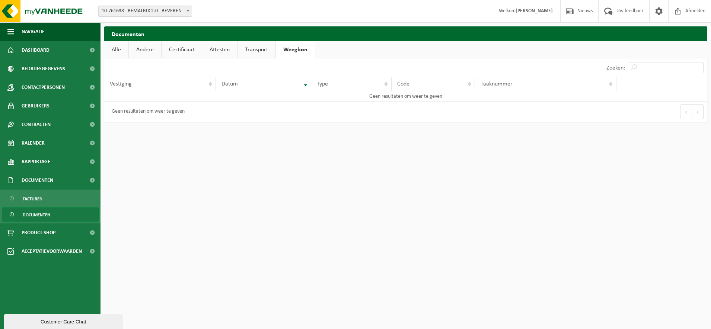
click at [115, 49] on link "Alle" at bounding box center [116, 49] width 24 height 17
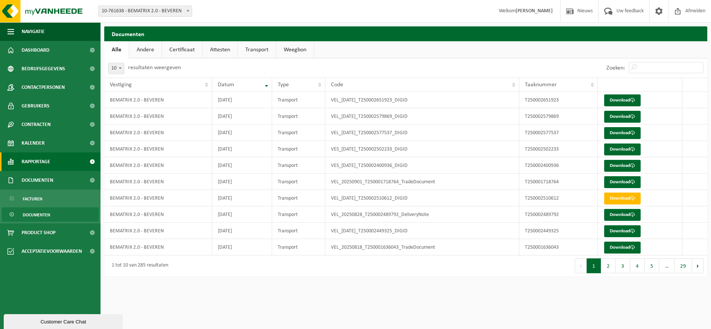
click at [55, 162] on link "Rapportage" at bounding box center [50, 162] width 100 height 19
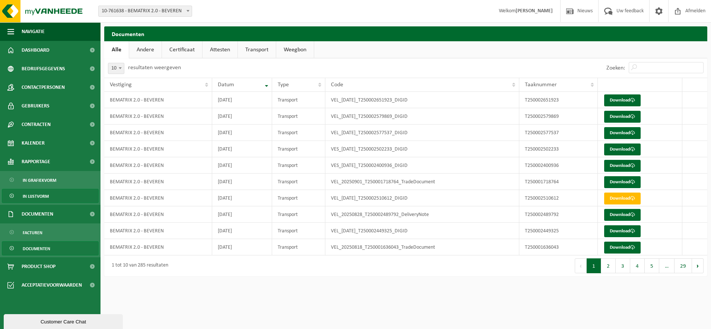
click at [41, 194] on span "In lijstvorm" at bounding box center [36, 196] width 26 height 14
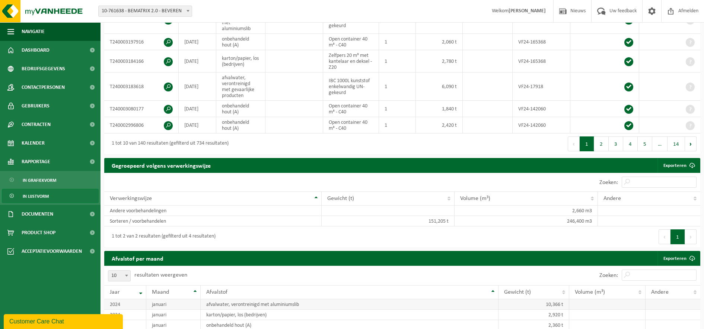
scroll to position [47, 0]
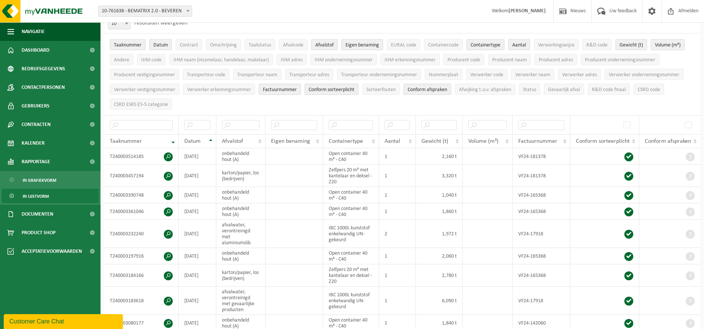
click at [39, 196] on span "In lijstvorm" at bounding box center [36, 196] width 26 height 14
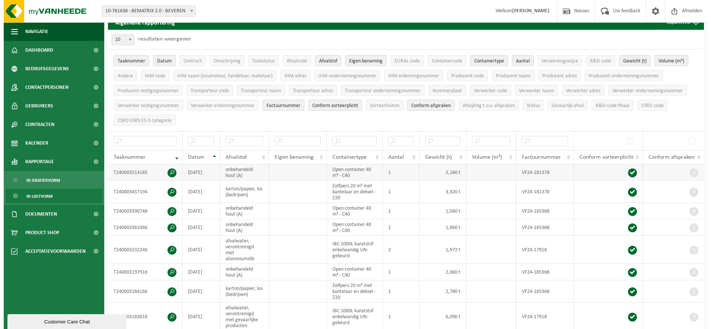
scroll to position [47, 0]
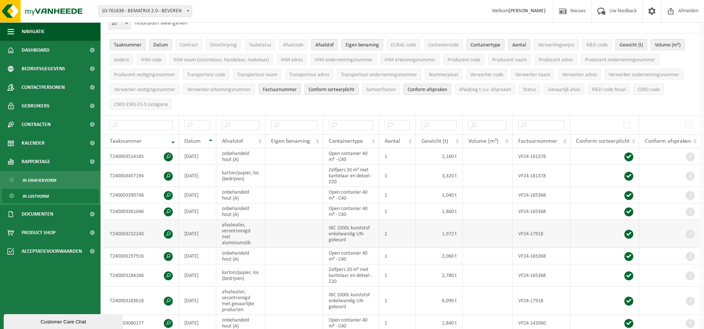
click at [227, 226] on td "afvalwater, verontreinigd met aluminiumslib" at bounding box center [240, 234] width 49 height 28
click at [167, 233] on span at bounding box center [168, 234] width 9 height 9
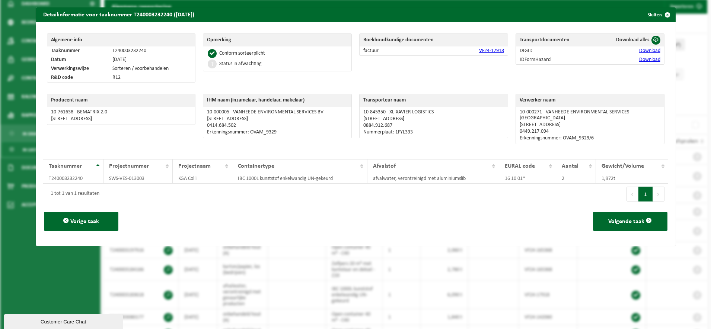
click at [490, 54] on link "VF24-17918" at bounding box center [491, 51] width 25 height 6
